Goal: Task Accomplishment & Management: Manage account settings

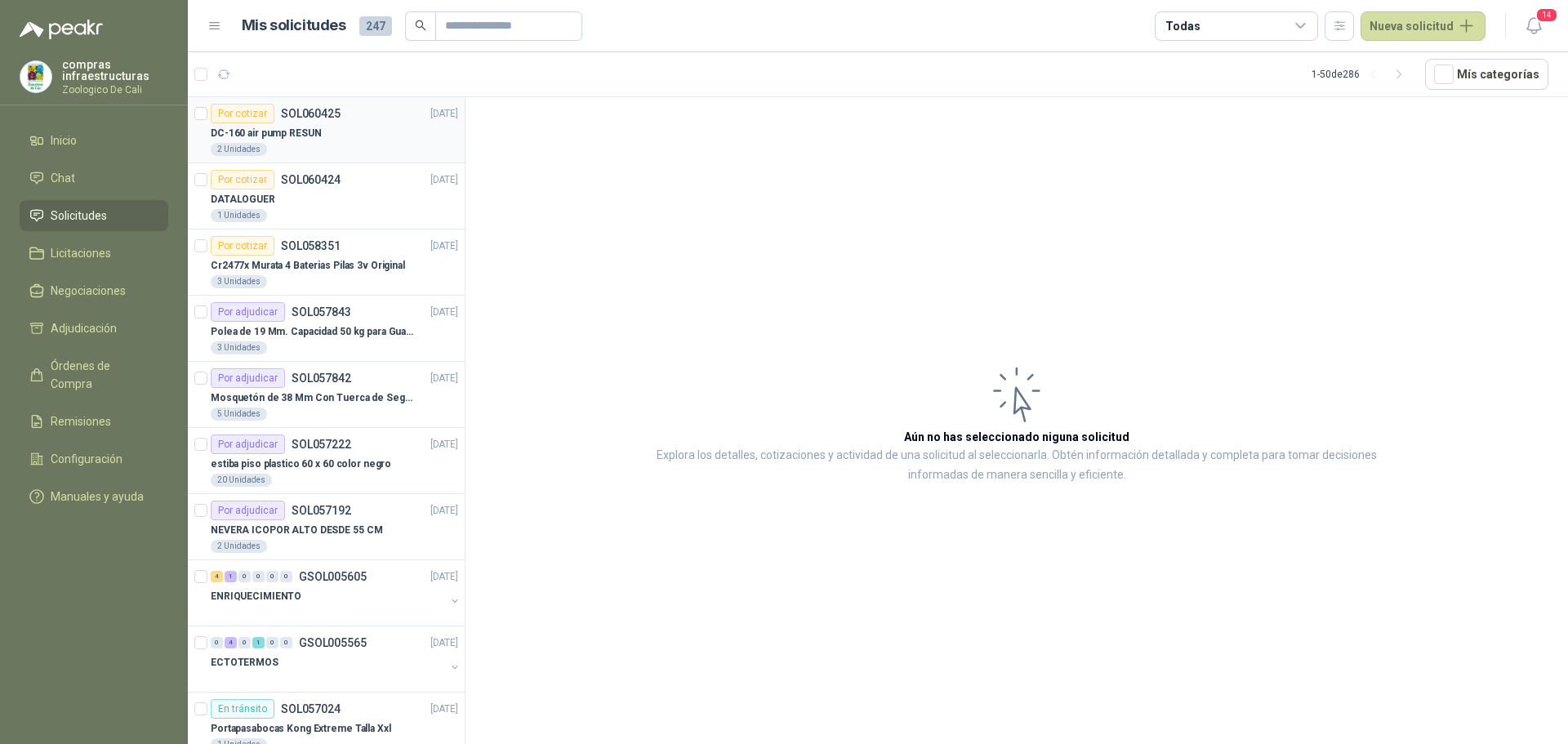
click at [292, 134] on p "DC-160 air pump RESUN" at bounding box center [266, 133] width 110 height 16
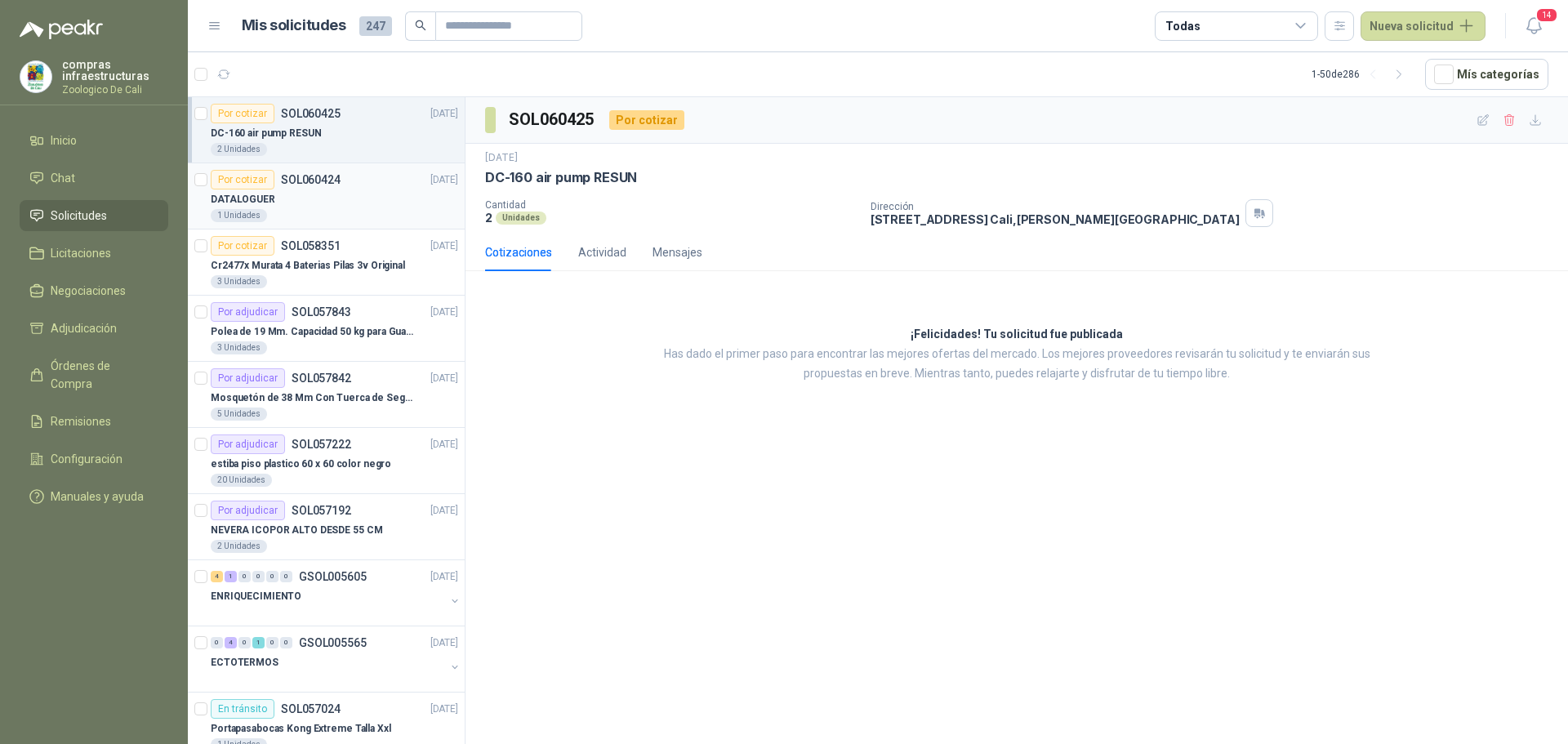
click at [320, 205] on div "DATALOGUER" at bounding box center [335, 199] width 247 height 20
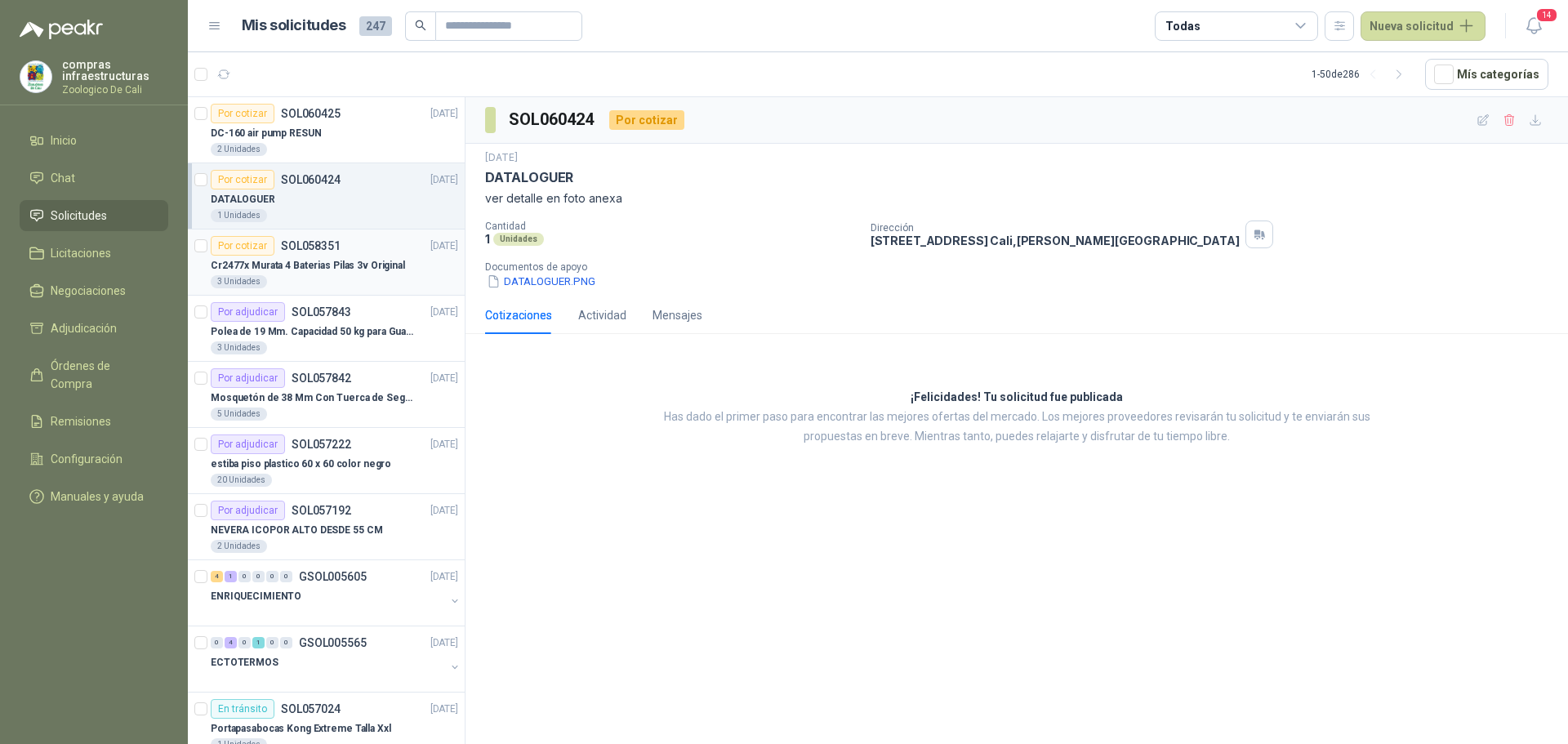
click at [342, 292] on article "Por cotizar SOL058351 [DATE] Cr2477x Murata 4 Baterias Pilas 3v Original 3 Unid…" at bounding box center [326, 262] width 277 height 66
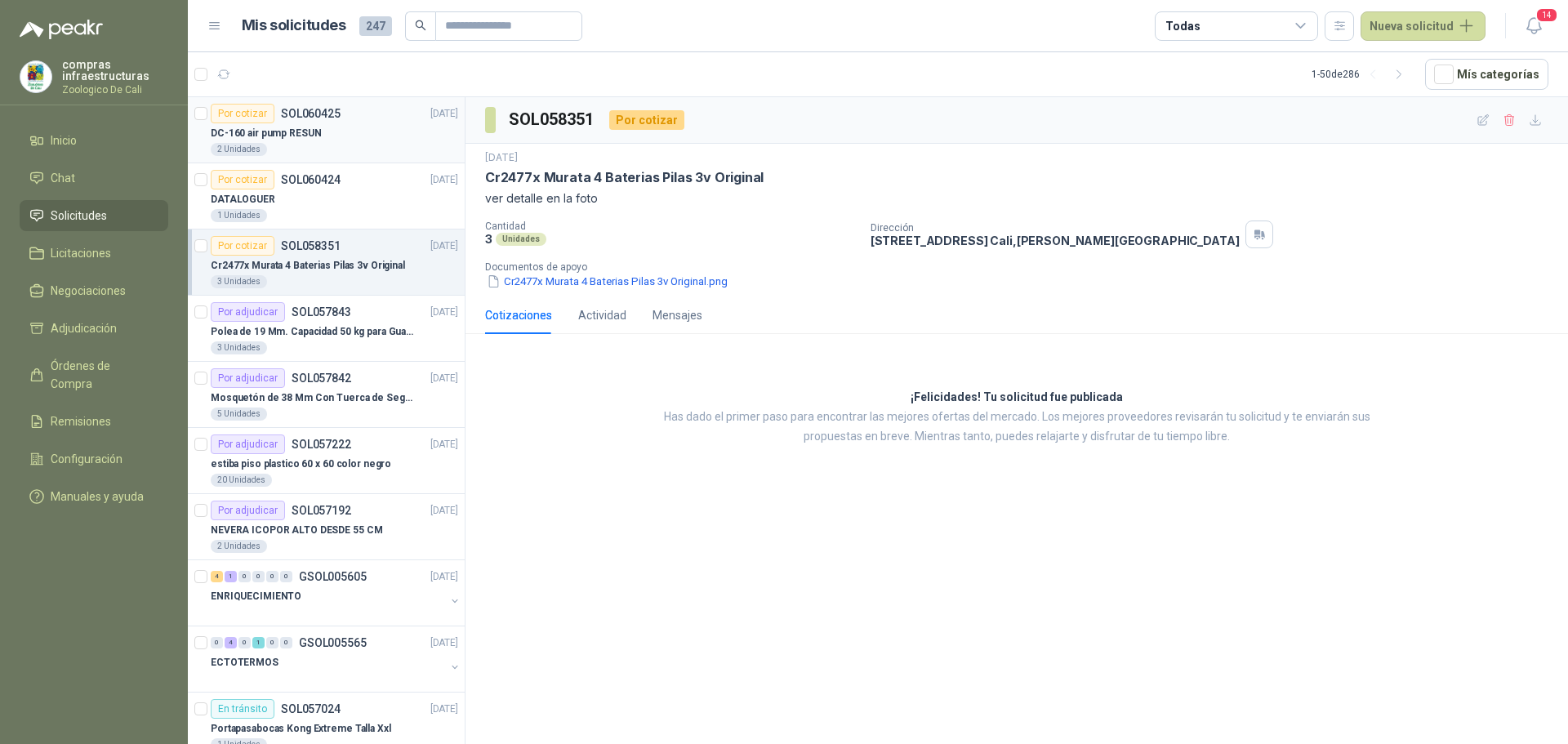
click at [306, 146] on div "2 Unidades" at bounding box center [335, 149] width 247 height 13
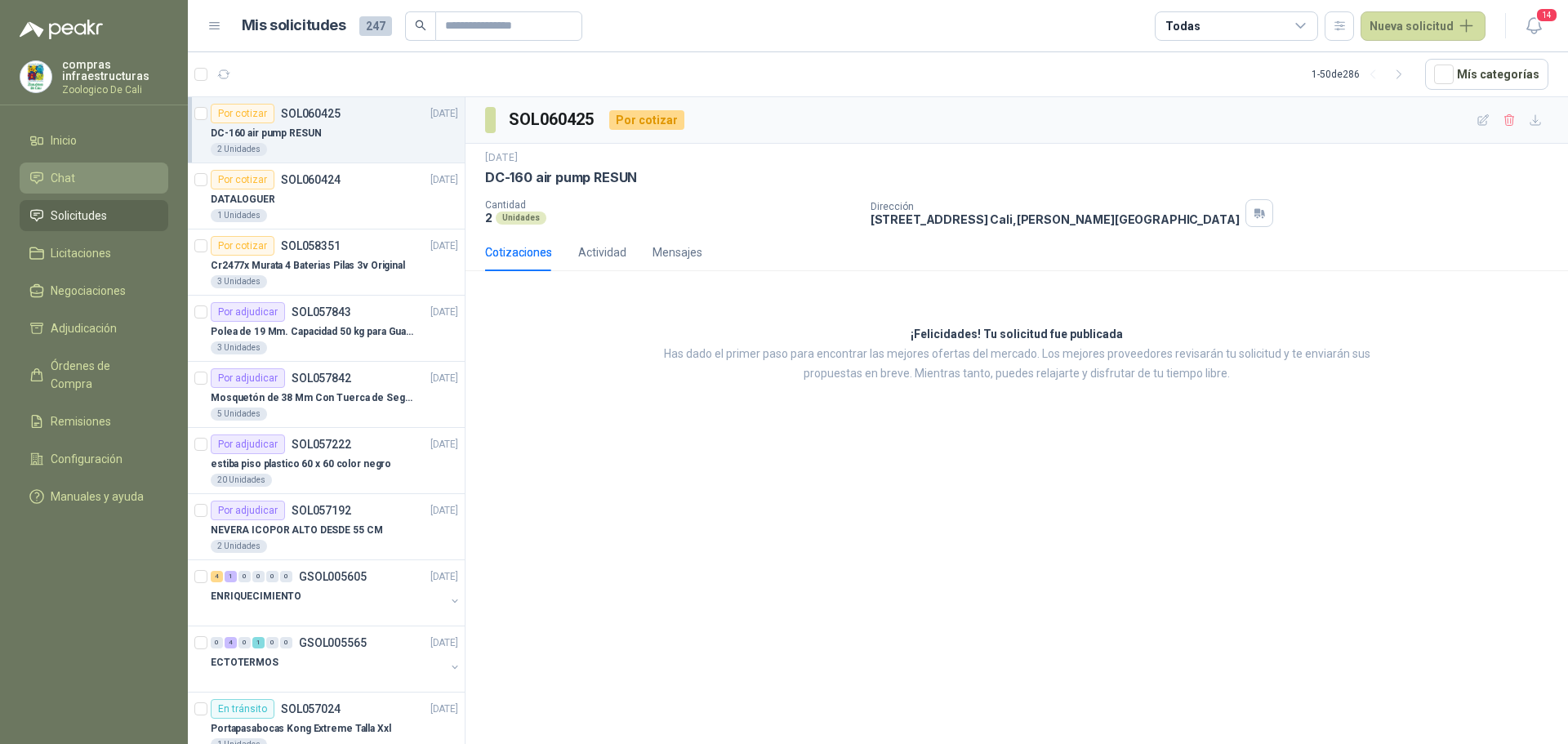
click at [85, 168] on link "Chat" at bounding box center [94, 178] width 149 height 31
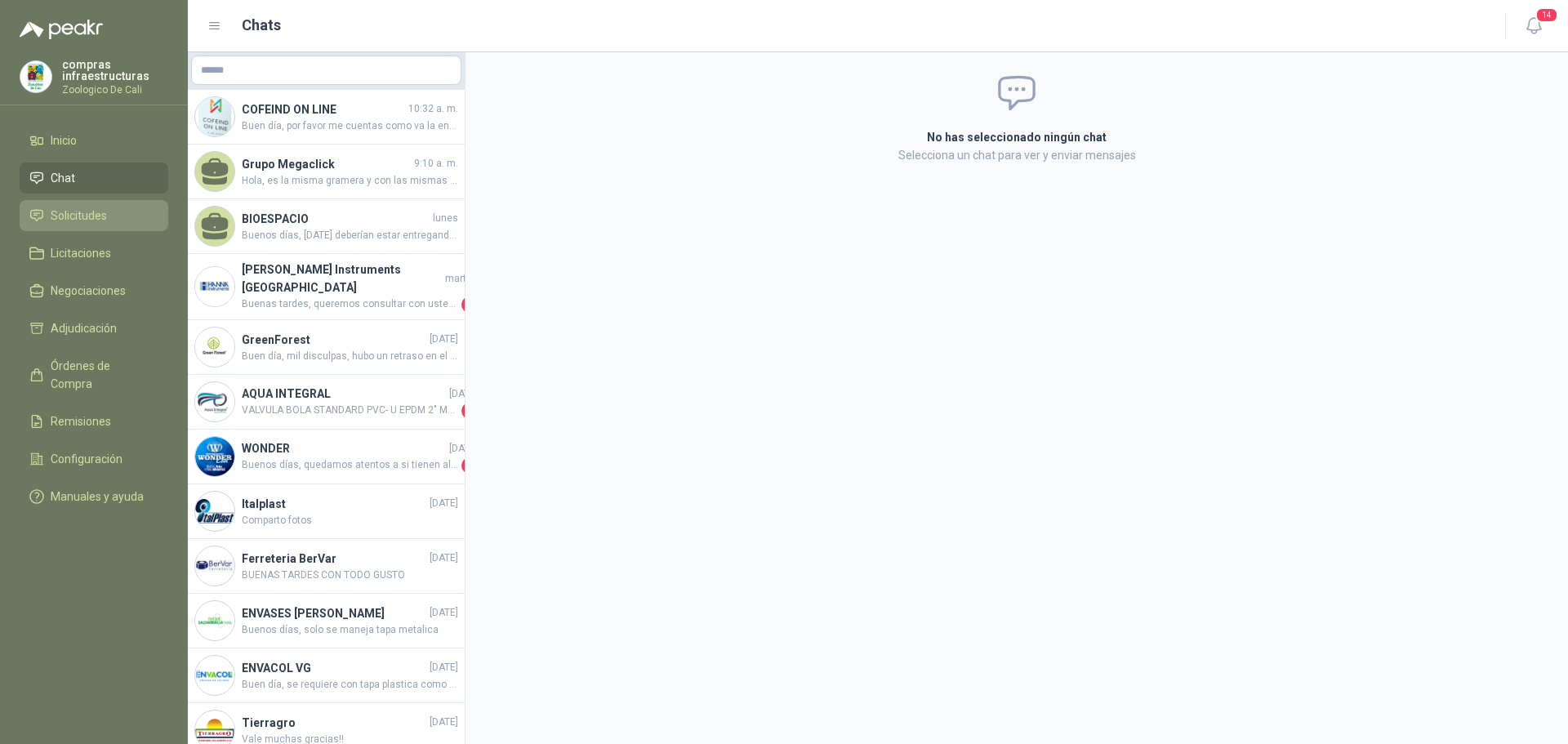
click at [88, 207] on span "Solicitudes" at bounding box center [79, 215] width 56 height 18
